Goal: Task Accomplishment & Management: Use online tool/utility

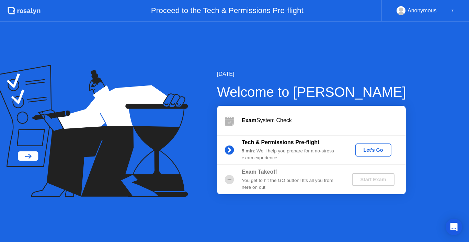
click at [373, 152] on div "Let's Go" at bounding box center [373, 149] width 31 height 5
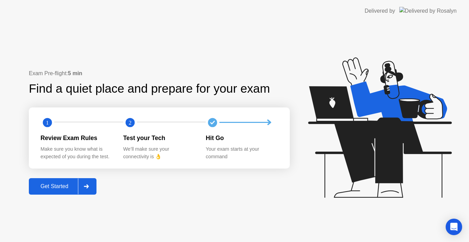
click at [59, 183] on div "Get Started" at bounding box center [54, 186] width 47 height 6
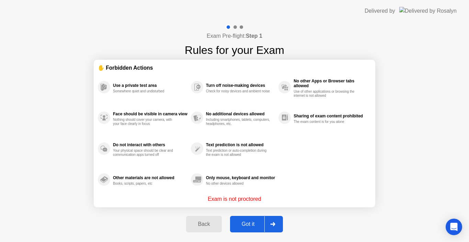
click at [238, 222] on div "Got it" at bounding box center [248, 224] width 32 height 6
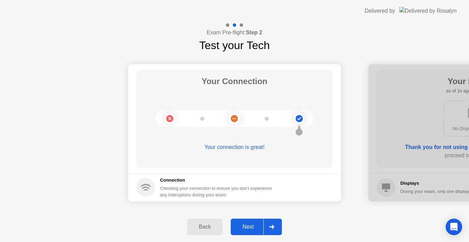
click at [244, 224] on div "Next" at bounding box center [248, 227] width 31 height 6
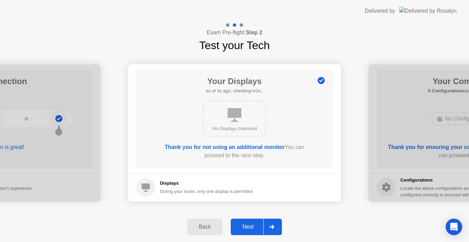
click at [244, 224] on div "Next" at bounding box center [248, 227] width 31 height 6
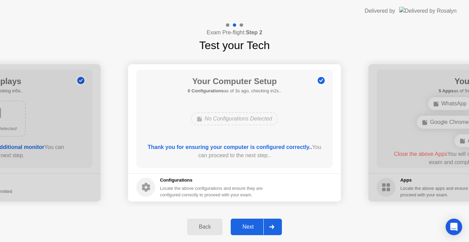
click at [244, 224] on div "Next" at bounding box center [248, 227] width 31 height 6
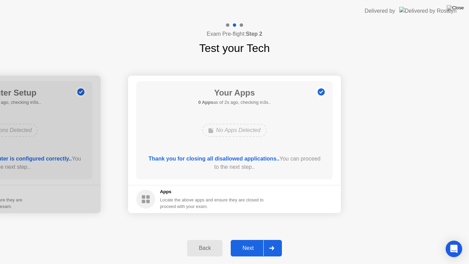
click at [251, 242] on div "Next" at bounding box center [248, 248] width 31 height 6
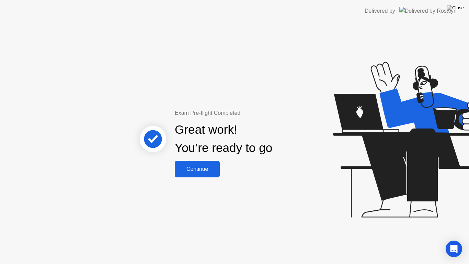
click at [196, 173] on button "Continue" at bounding box center [197, 169] width 45 height 16
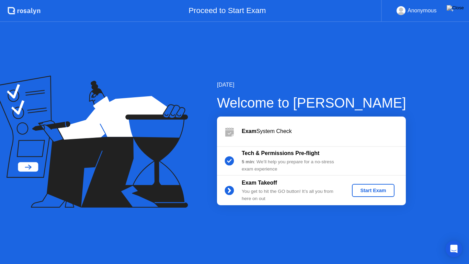
click at [372, 190] on div "Start Exam" at bounding box center [373, 190] width 37 height 5
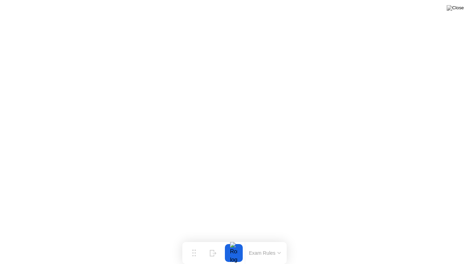
click at [230, 242] on div at bounding box center [234, 253] width 14 height 18
click at [235, 242] on div at bounding box center [234, 253] width 14 height 18
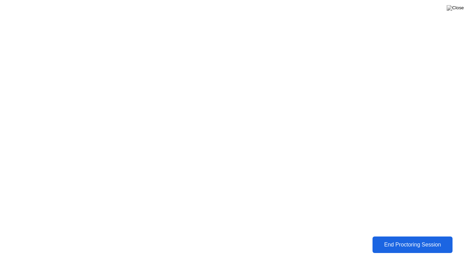
click at [403, 242] on div "End Proctoring Session" at bounding box center [413, 244] width 76 height 6
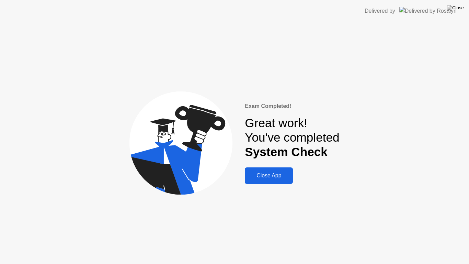
click at [252, 177] on div "Close App" at bounding box center [269, 175] width 44 height 6
